Goal: Information Seeking & Learning: Learn about a topic

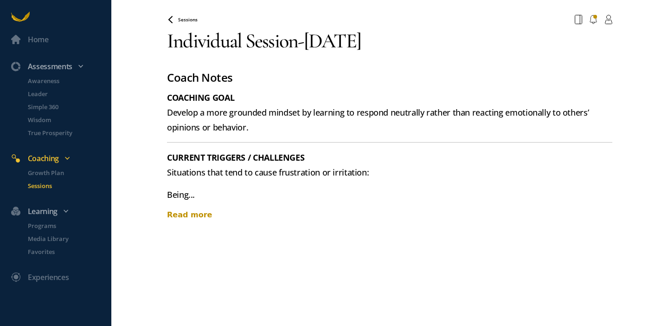
click at [197, 215] on div "Read more" at bounding box center [389, 214] width 445 height 11
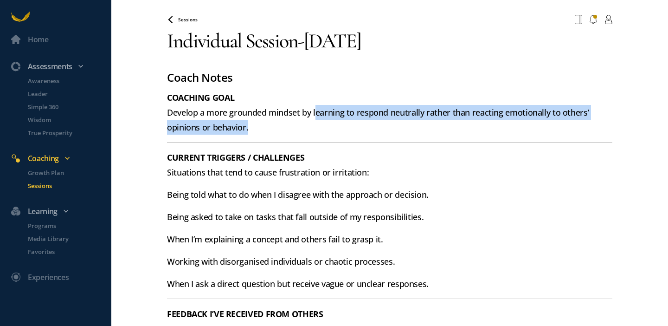
drag, startPoint x: 314, startPoint y: 112, endPoint x: 315, endPoint y: 126, distance: 13.9
click at [315, 126] on p "COACHING GOAL Develop a more grounded mindset by learning to respond neutrally …" at bounding box center [389, 112] width 445 height 45
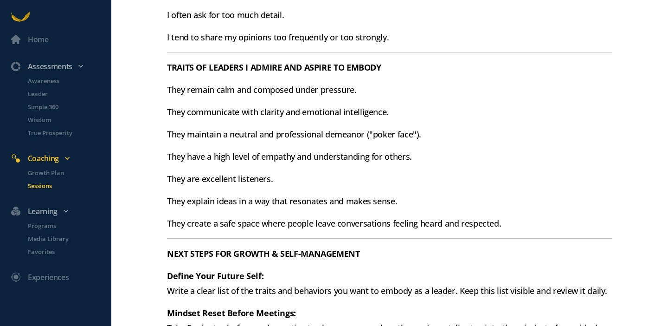
scroll to position [415, 0]
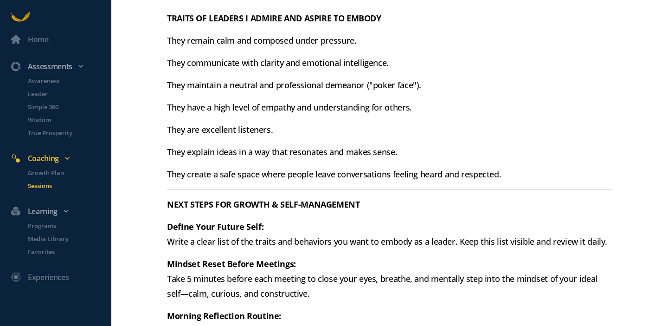
click at [302, 59] on p "They communicate with clarity and emotional intelligence." at bounding box center [389, 62] width 445 height 15
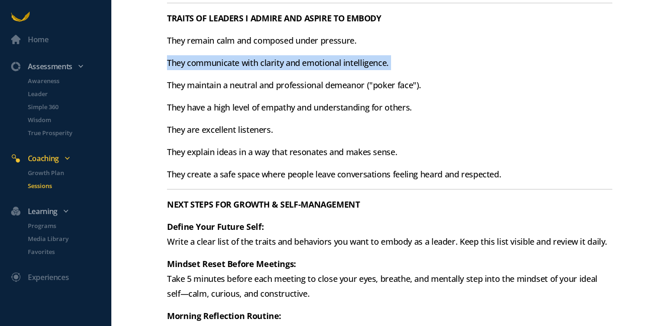
click at [302, 59] on p "They communicate with clarity and emotional intelligence." at bounding box center [389, 62] width 445 height 15
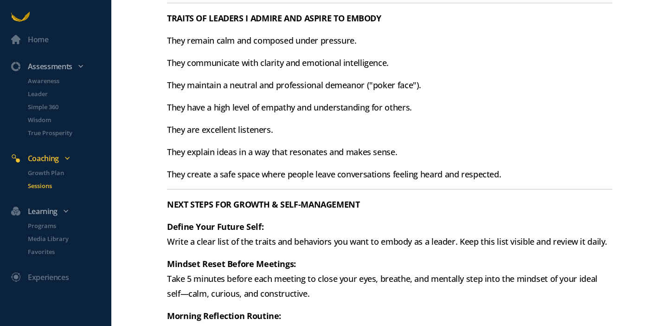
click at [298, 86] on p "They maintain a neutral and professional demeanor ("poker face")." at bounding box center [389, 84] width 445 height 15
click at [297, 86] on p "They maintain a neutral and professional demeanor ("poker face")." at bounding box center [389, 84] width 445 height 15
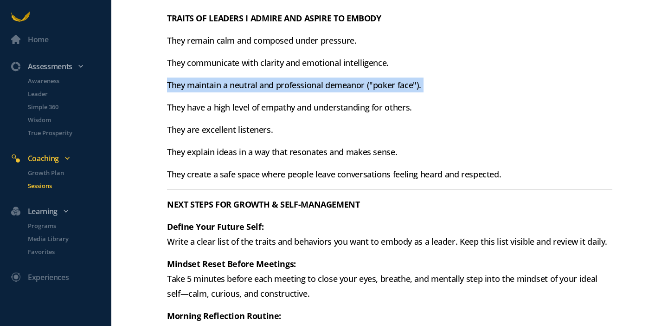
click at [297, 86] on p "They maintain a neutral and professional demeanor ("poker face")." at bounding box center [389, 84] width 445 height 15
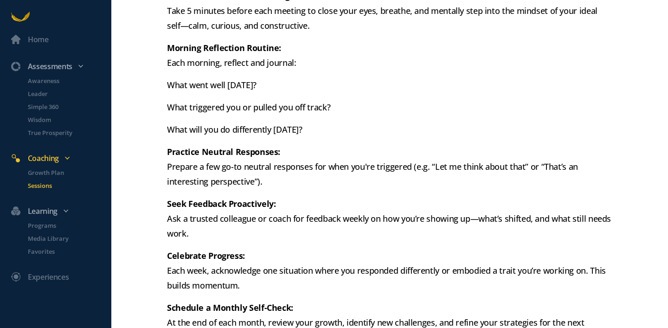
scroll to position [680, 0]
